Goal: Task Accomplishment & Management: Complete application form

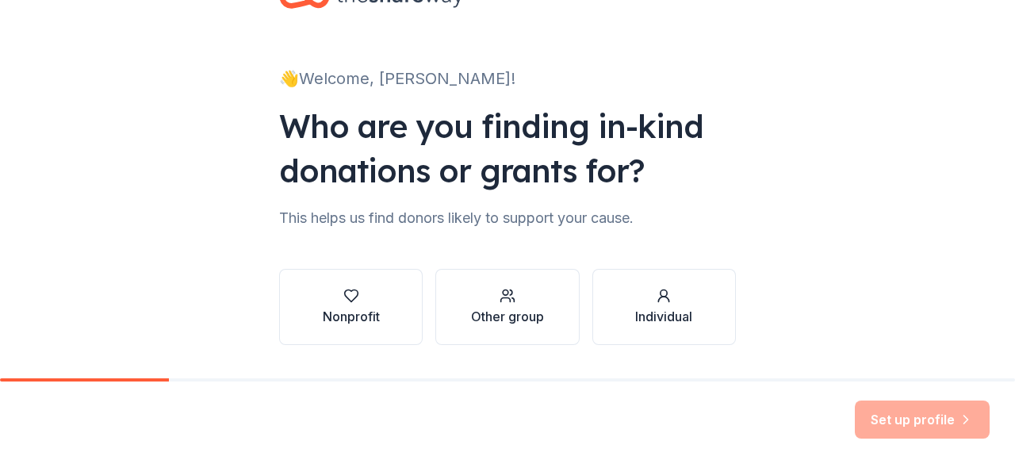
scroll to position [79, 0]
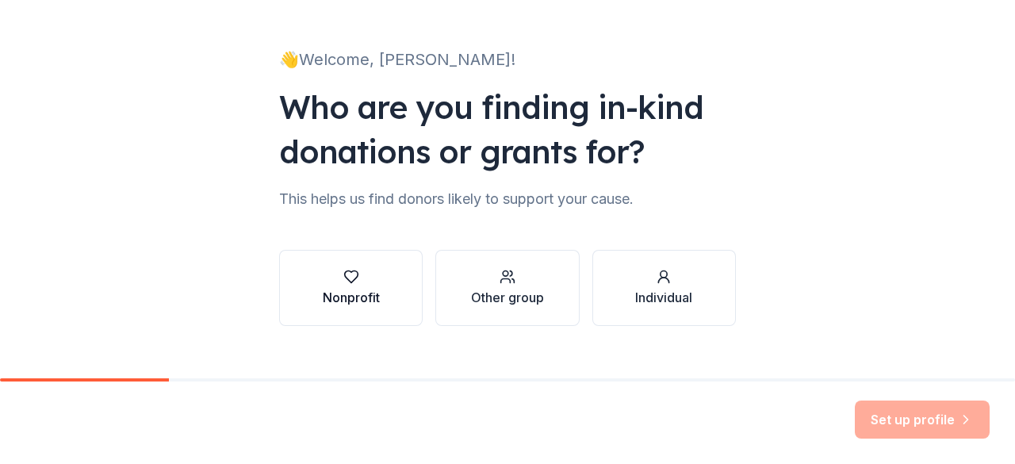
click at [346, 288] on div "Nonprofit" at bounding box center [351, 297] width 57 height 19
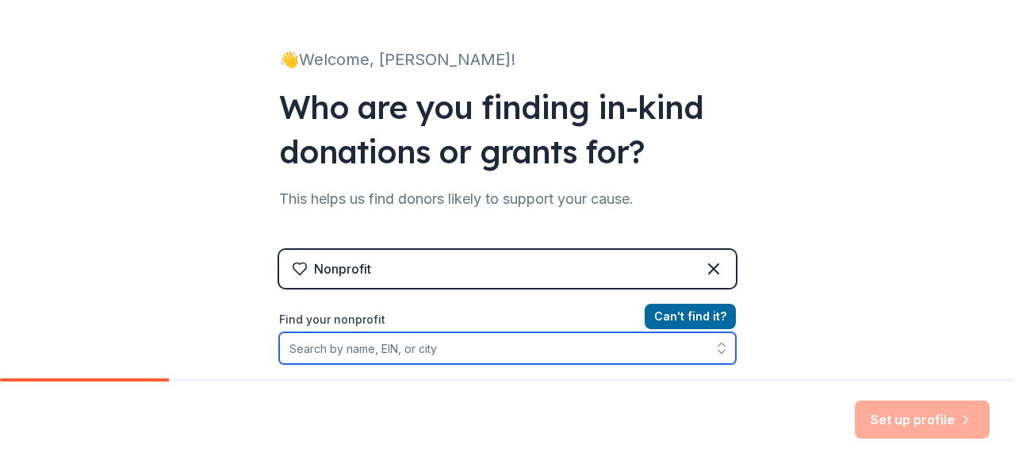
click at [297, 349] on input "Find your nonprofit" at bounding box center [507, 348] width 457 height 32
type input "CHILD RIGHTS FOUNDATION"
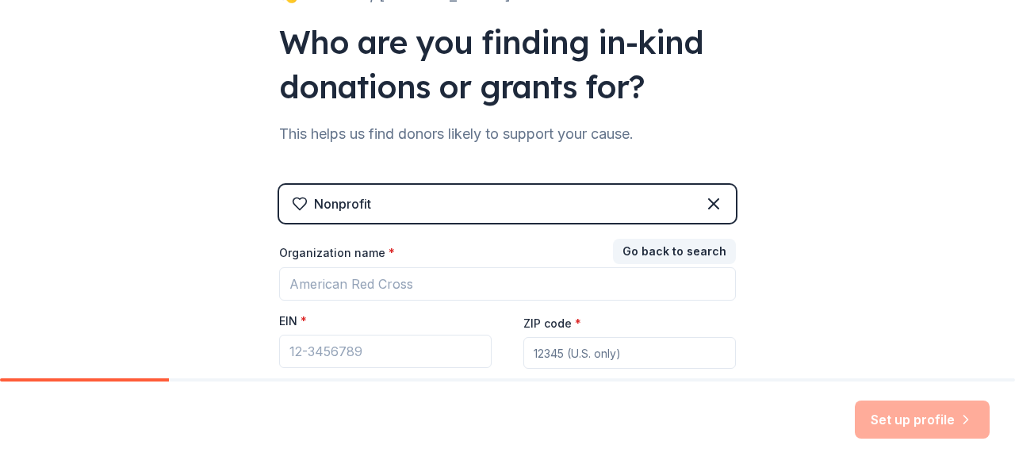
drag, startPoint x: 891, startPoint y: 423, endPoint x: 747, endPoint y: 364, distance: 155.8
click at [883, 420] on div "Set up profile" at bounding box center [922, 419] width 135 height 38
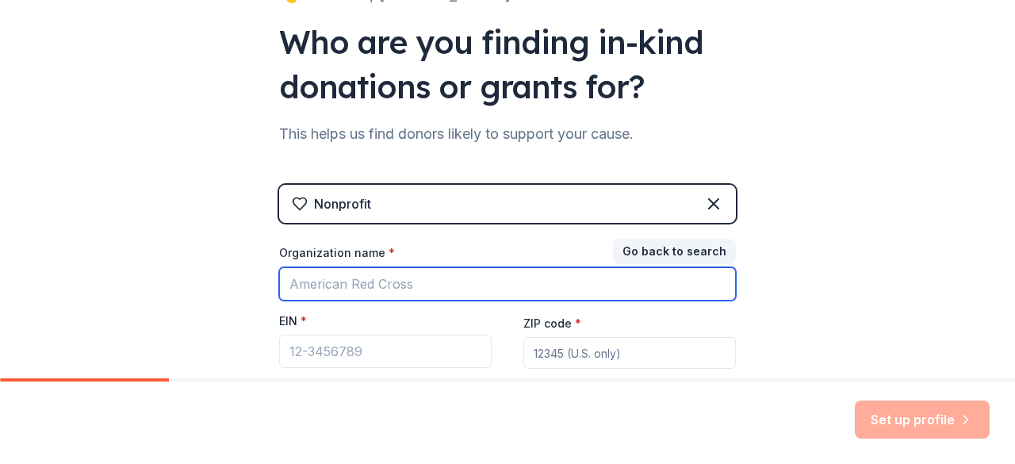
click at [292, 288] on input "Organization name *" at bounding box center [507, 283] width 457 height 33
click at [612, 280] on input "Organization name *" at bounding box center [507, 283] width 457 height 33
type input "Child Rights Foundation"
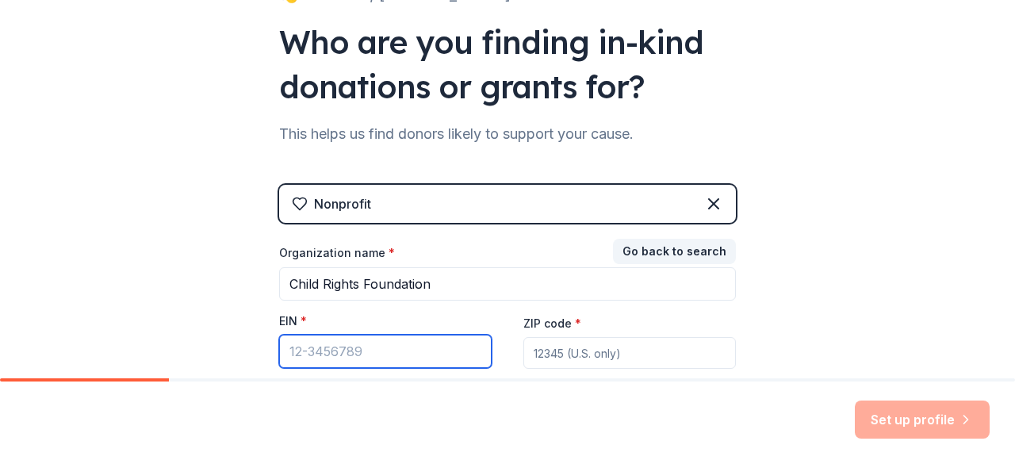
click at [312, 354] on input "EIN *" at bounding box center [385, 351] width 213 height 33
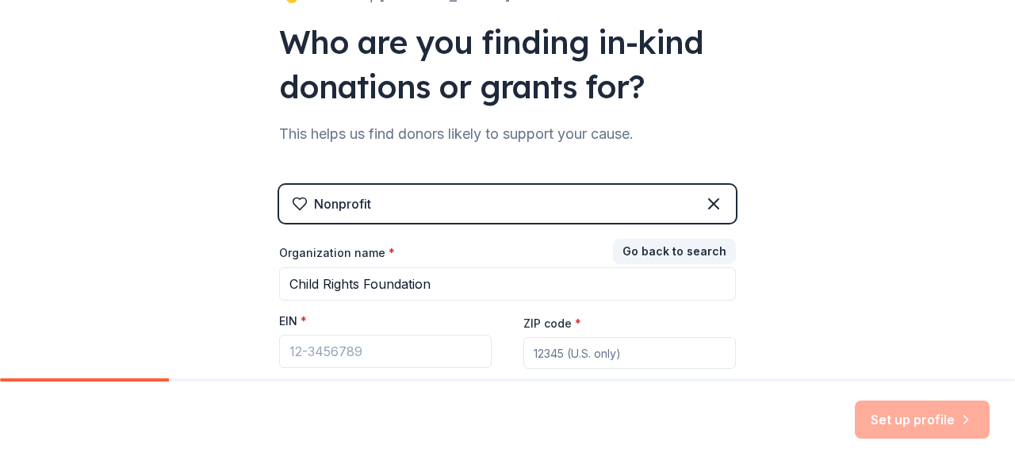
click at [872, 190] on div "👋 Welcome, [PERSON_NAME]! Who are you finding in-kind donations or grants for? …" at bounding box center [507, 182] width 1015 height 653
